Goal: Information Seeking & Learning: Learn about a topic

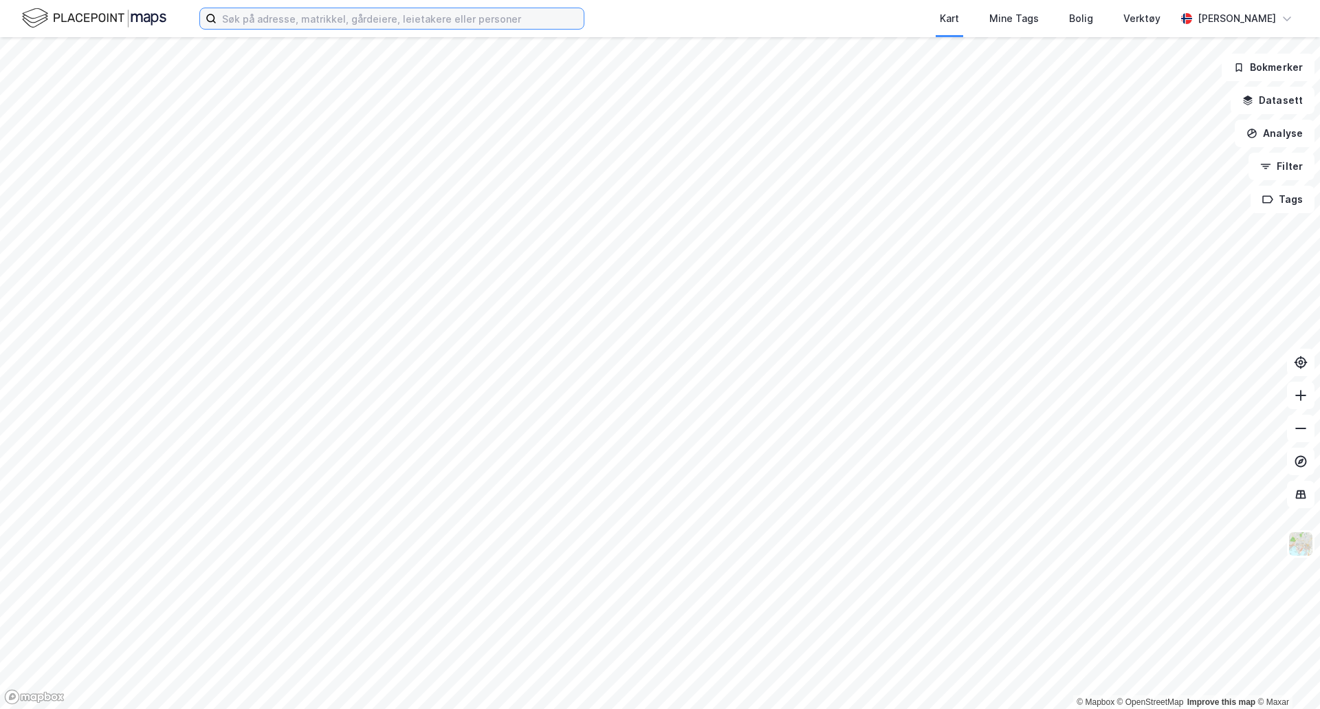
drag, startPoint x: 267, startPoint y: 18, endPoint x: 258, endPoint y: 19, distance: 9.7
click at [267, 18] on input at bounding box center [400, 18] width 367 height 21
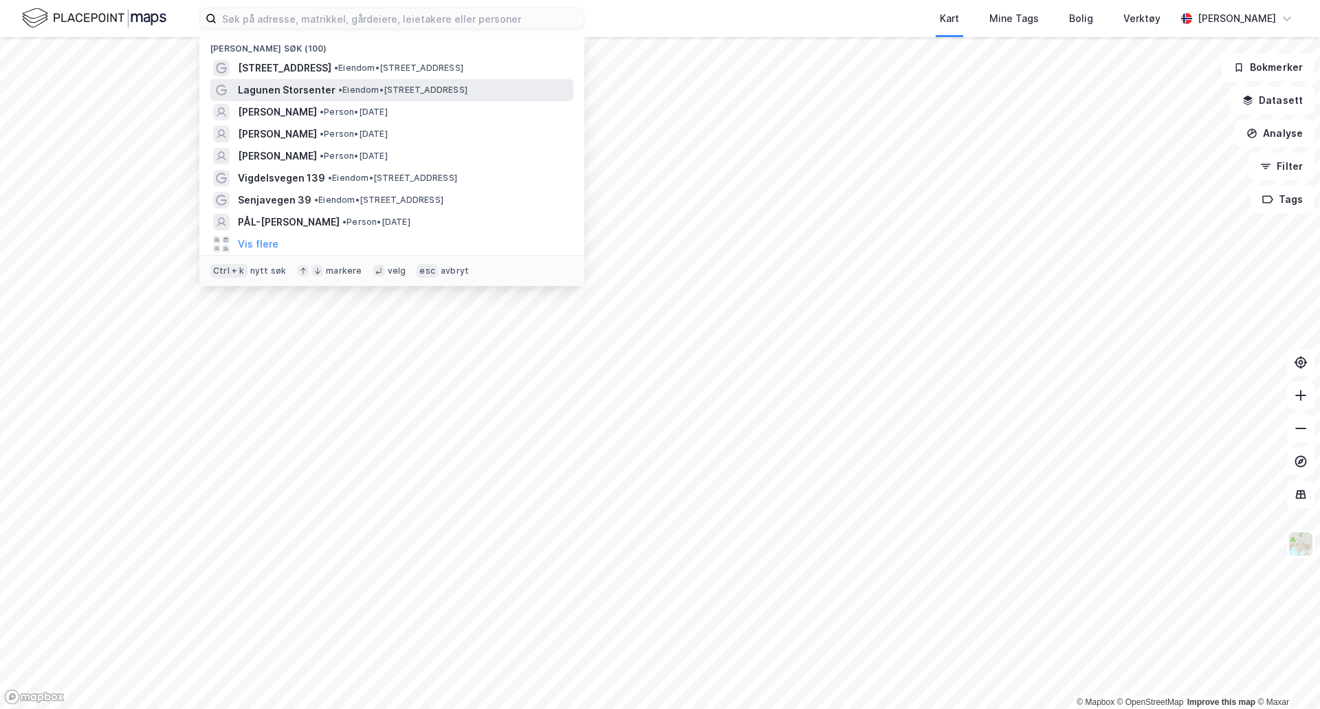
click at [434, 99] on div "Lagunen Storsenter • Eiendom • [STREET_ADDRESS]" at bounding box center [391, 90] width 363 height 22
